Goal: Navigation & Orientation: Find specific page/section

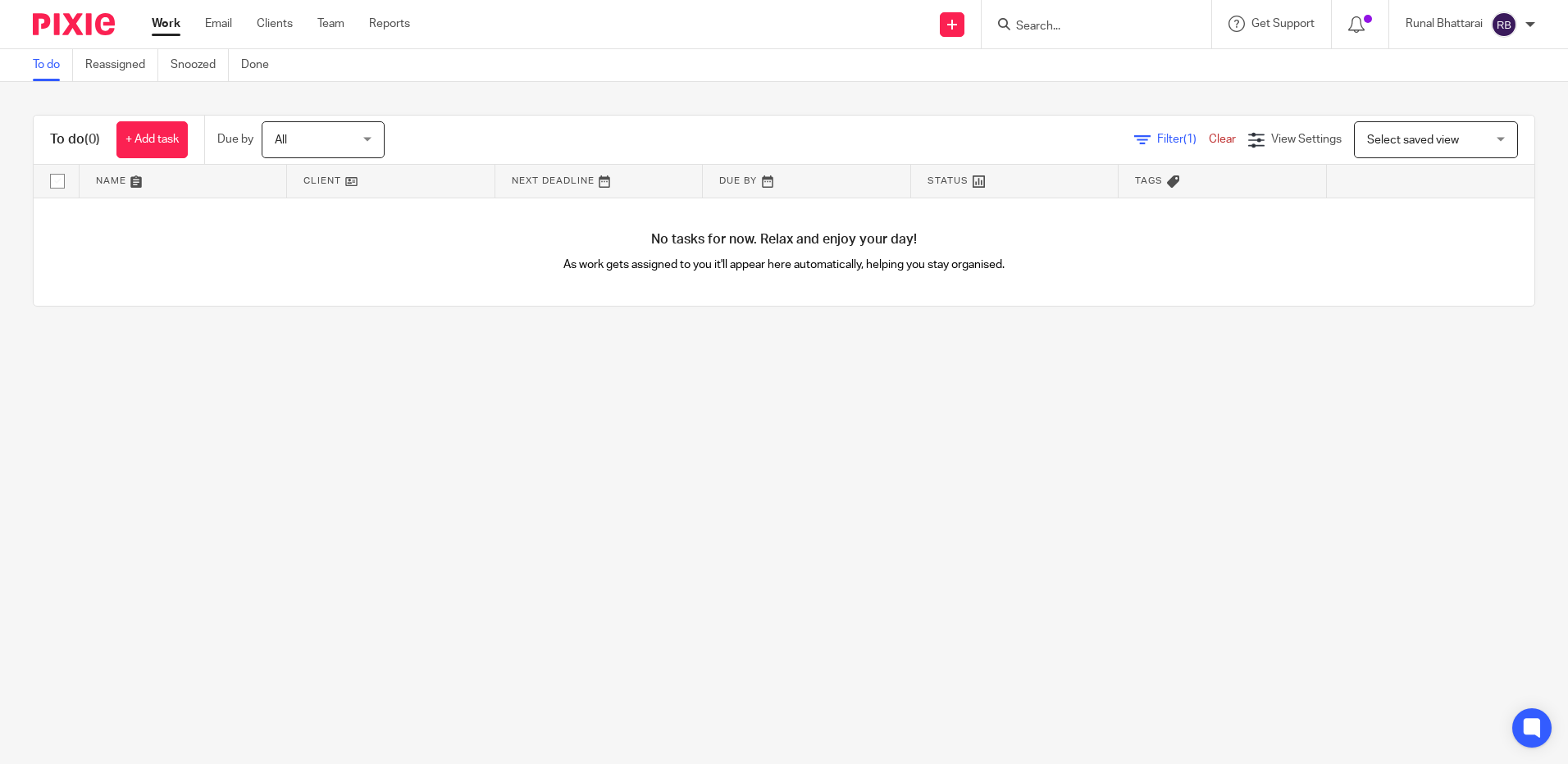
click at [1211, 143] on link "Clear" at bounding box center [1222, 139] width 27 height 11
drag, startPoint x: 52, startPoint y: 2, endPoint x: 57, endPoint y: 20, distance: 18.7
click at [52, 3] on div at bounding box center [67, 24] width 135 height 48
click at [58, 20] on img at bounding box center [74, 24] width 82 height 22
